Goal: Task Accomplishment & Management: Manage account settings

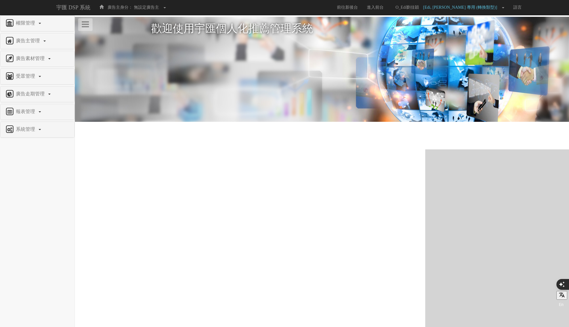
click at [36, 88] on div "廣告走期管理" at bounding box center [37, 94] width 74 height 16
click at [37, 93] on span "廣告走期管理" at bounding box center [30, 93] width 33 height 5
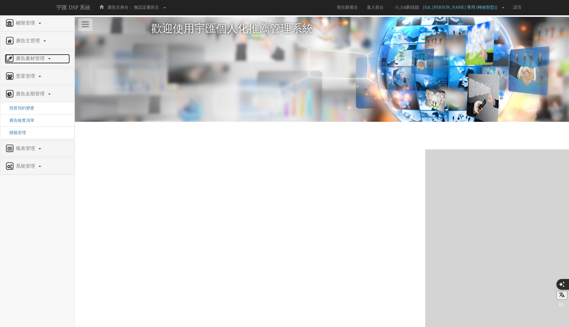
click at [34, 58] on span "廣告素材管理" at bounding box center [30, 58] width 33 height 5
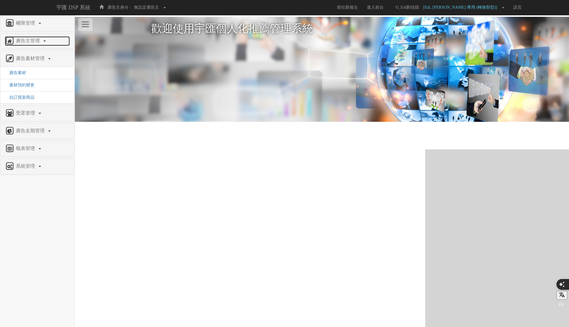
click at [33, 42] on span "廣告主管理" at bounding box center [28, 40] width 28 height 5
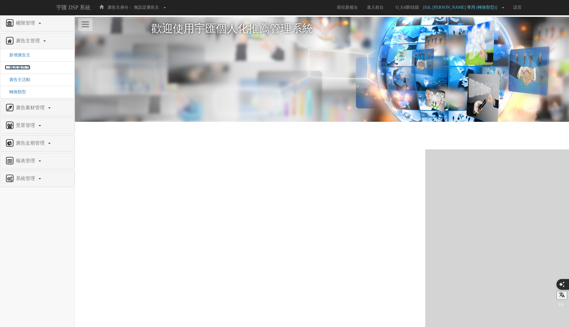
click at [26, 65] on span "修改廣告主" at bounding box center [17, 67] width 25 height 4
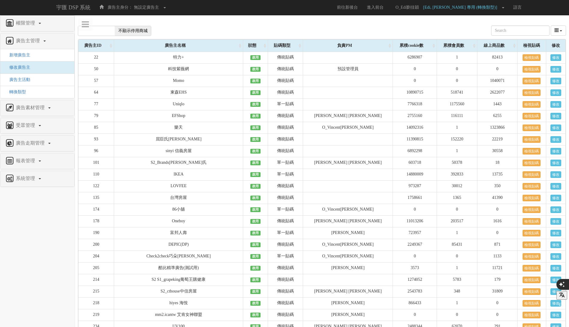
click at [133, 27] on span "不顯示停用商城" at bounding box center [133, 31] width 37 height 10
checkbox input "true"
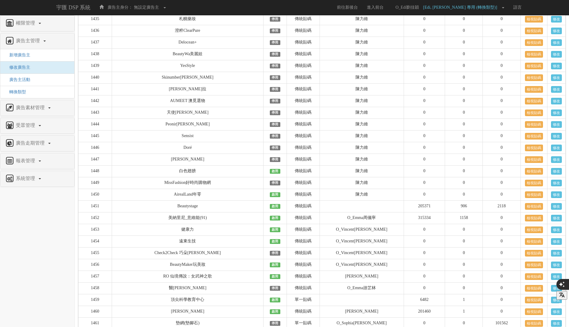
scroll to position [16799, 0]
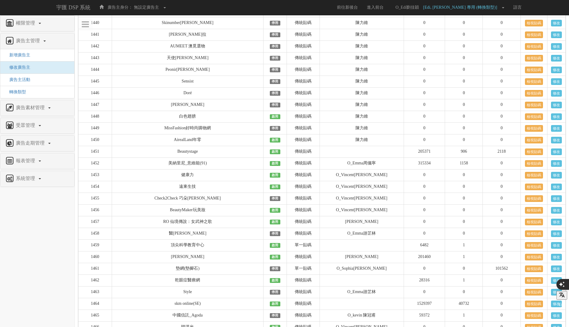
drag, startPoint x: 174, startPoint y: 210, endPoint x: 216, endPoint y: 210, distance: 41.9
copy td "OB 91APP"
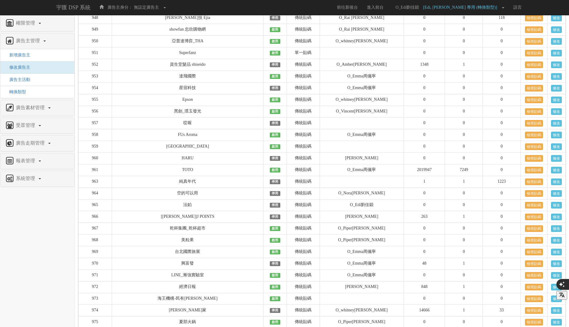
scroll to position [0, 0]
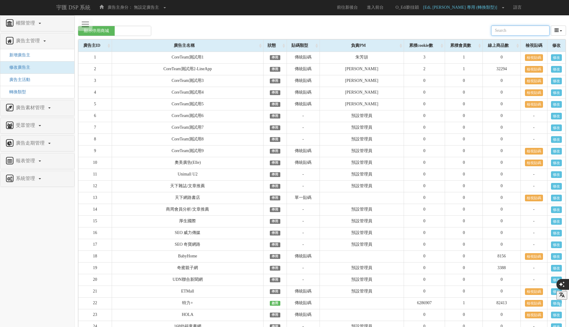
click at [521, 33] on input "text" at bounding box center [520, 30] width 58 height 10
type input "ㄖ"
type input "oneboy"
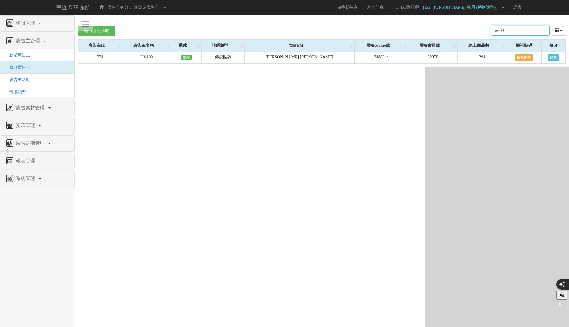
type input "uv100"
type input "major"
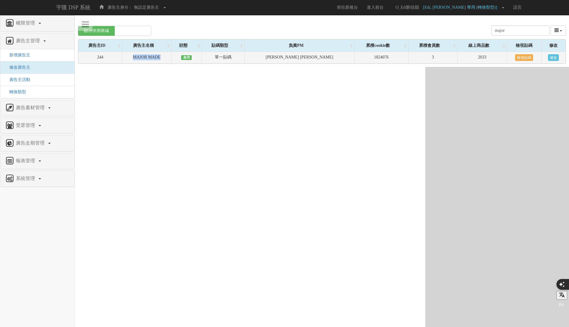
drag, startPoint x: 139, startPoint y: 54, endPoint x: 171, endPoint y: 54, distance: 32.4
click at [171, 54] on td "MAJOR MADE" at bounding box center [146, 58] width 49 height 12
copy td "MAJOR MADE"
